Goal: Find contact information: Find contact information

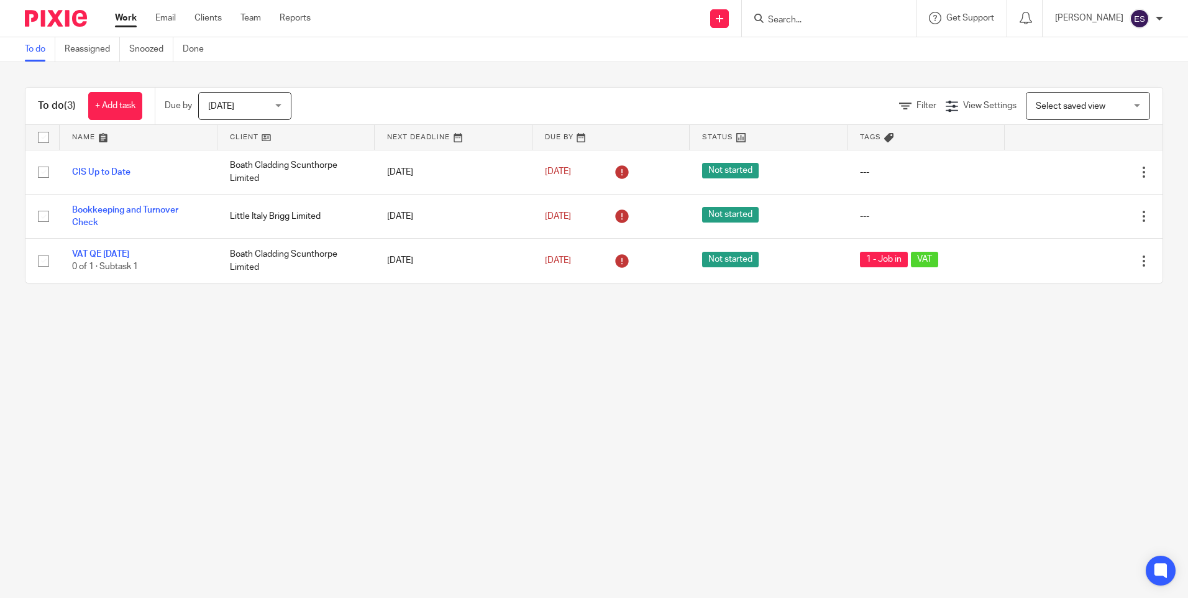
click at [799, 24] on input "Search" at bounding box center [823, 20] width 112 height 11
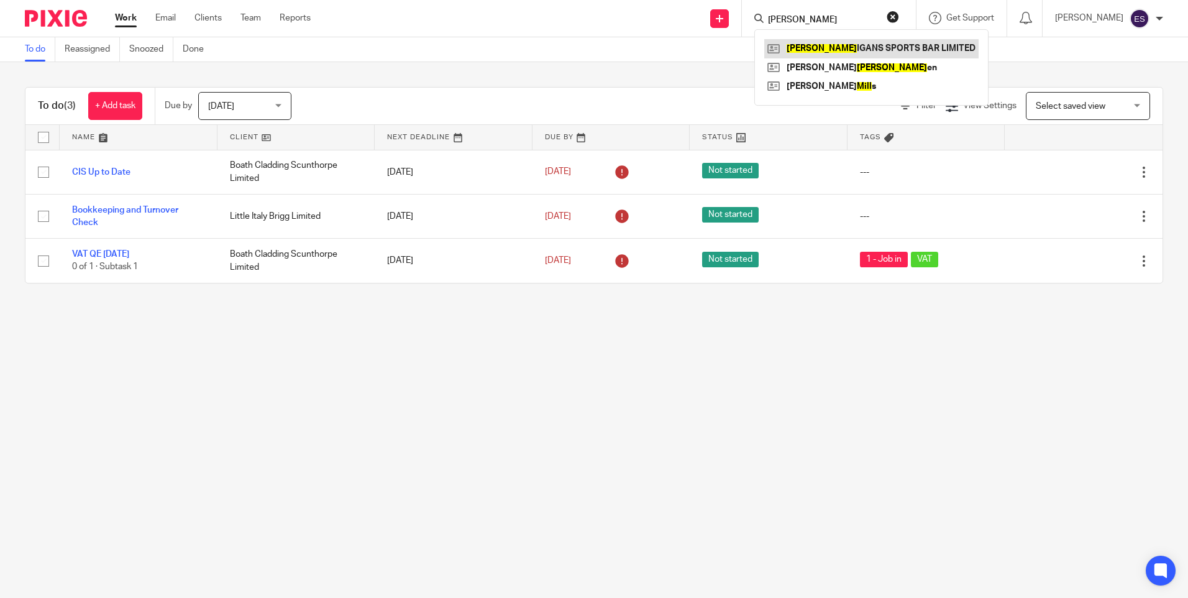
type input "mull"
click at [834, 52] on link at bounding box center [871, 48] width 214 height 19
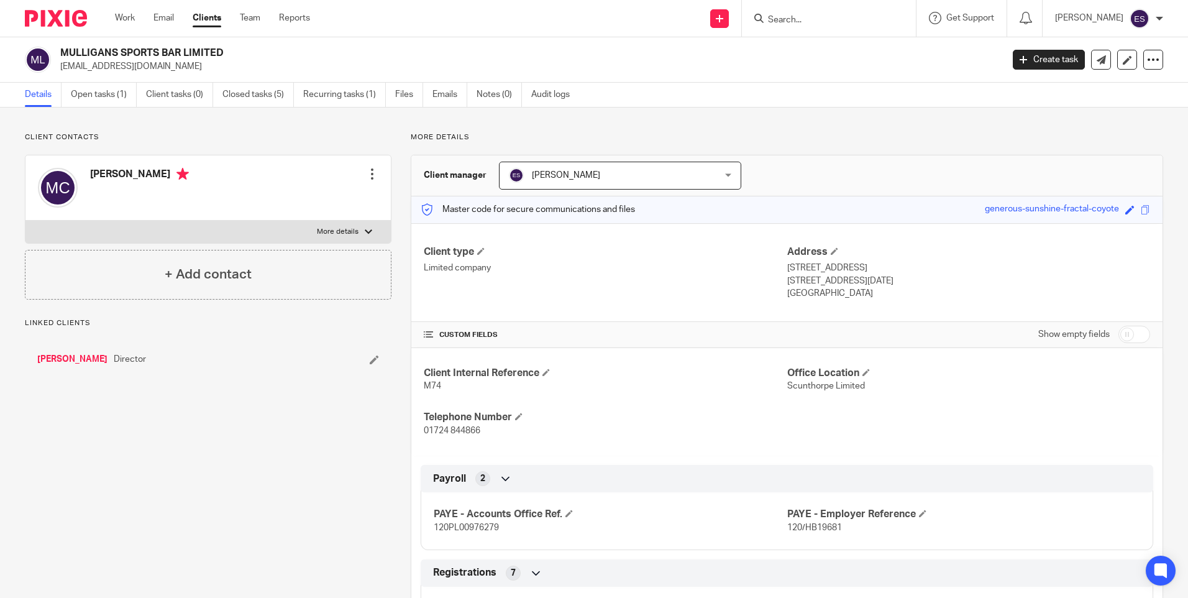
click at [352, 224] on label "More details" at bounding box center [207, 232] width 365 height 22
click at [25, 221] on input "More details" at bounding box center [25, 220] width 1 height 1
checkbox input "true"
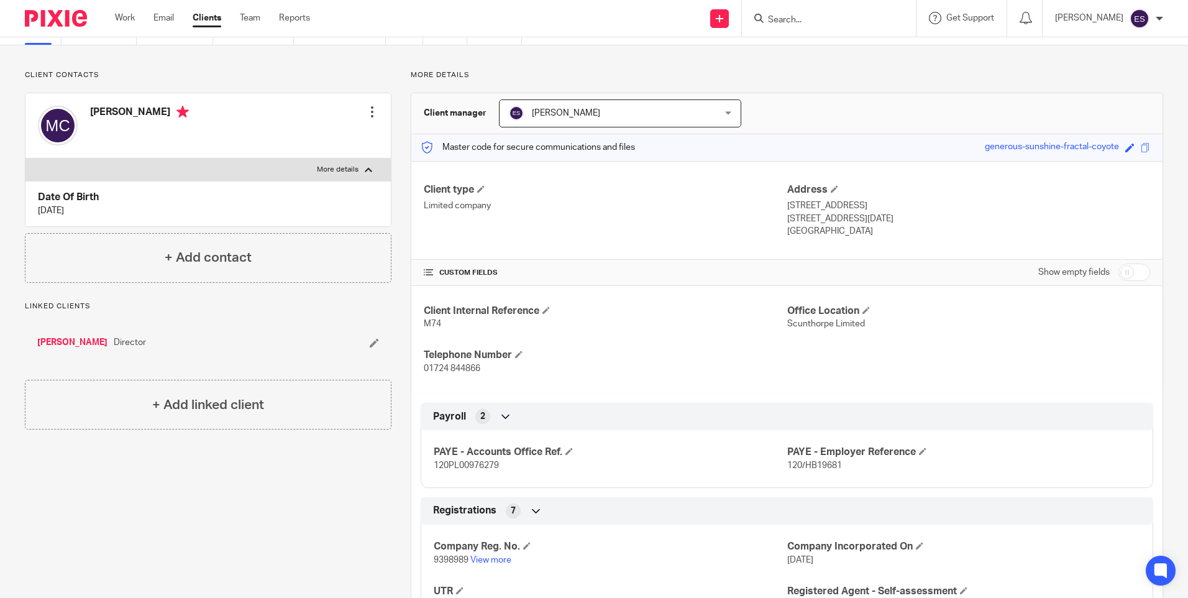
scroll to position [124, 0]
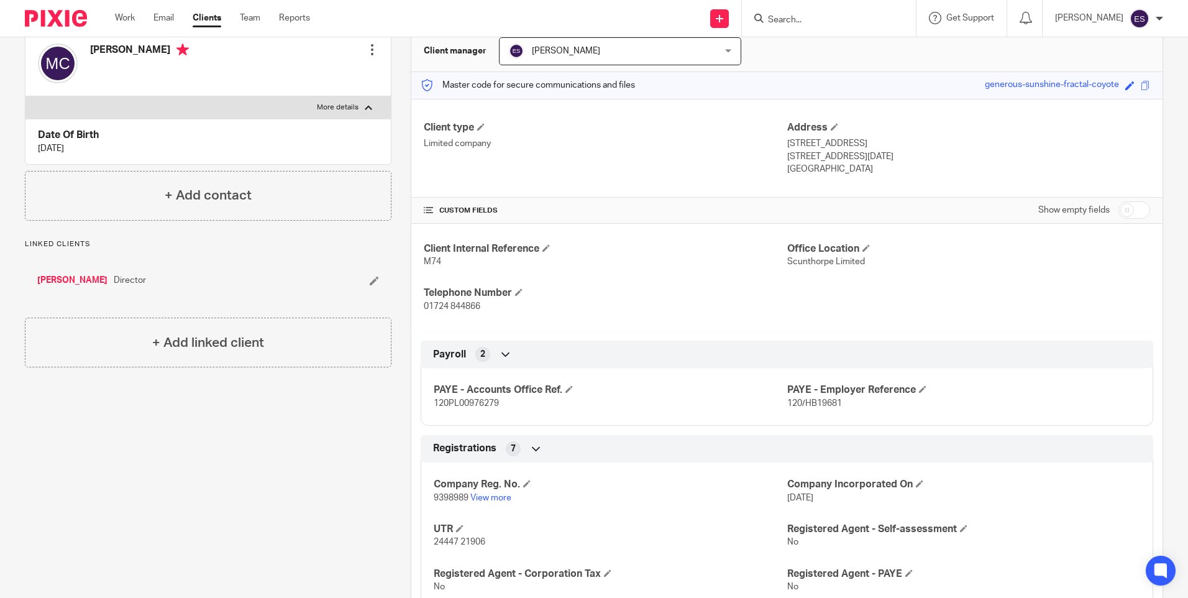
click at [87, 279] on link "[PERSON_NAME]" at bounding box center [72, 280] width 70 height 12
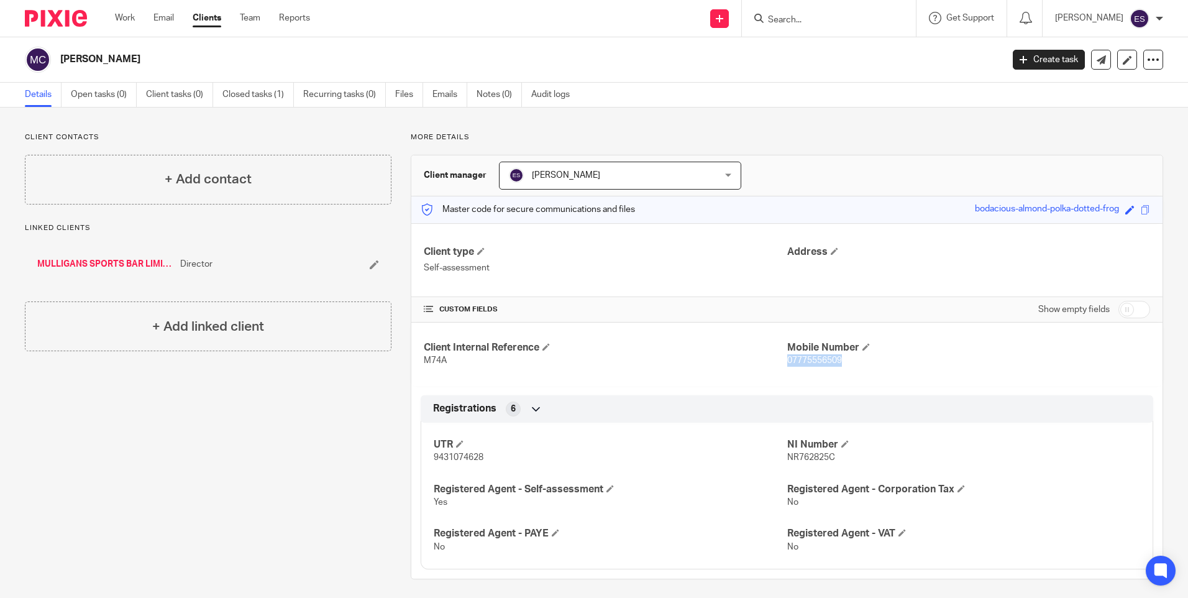
drag, startPoint x: 823, startPoint y: 360, endPoint x: 781, endPoint y: 363, distance: 42.3
click at [787, 363] on p "07775556509" at bounding box center [968, 360] width 363 height 12
copy span "07775556509"
